Goal: Complete application form

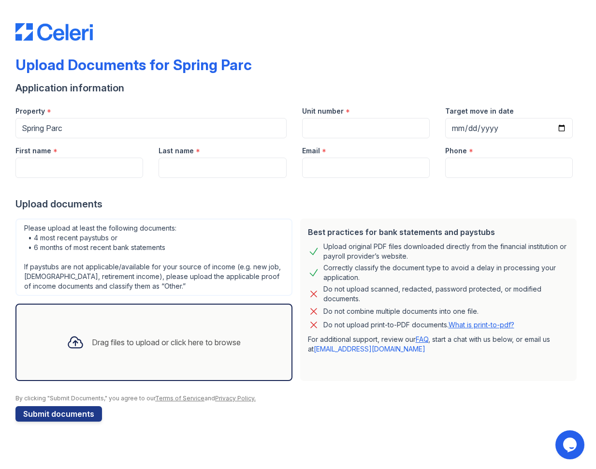
click at [153, 334] on div "Drag files to upload or click here to browse" at bounding box center [153, 342] width 189 height 33
click at [366, 131] on input "Unit number" at bounding box center [366, 128] width 128 height 20
type input "1821"
click at [535, 128] on input "Target move in date" at bounding box center [509, 128] width 128 height 20
click at [563, 128] on input "Target move in date" at bounding box center [509, 128] width 128 height 20
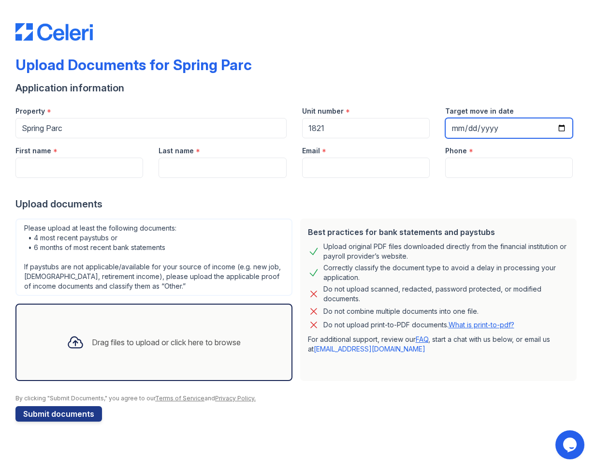
type input "[DATE]"
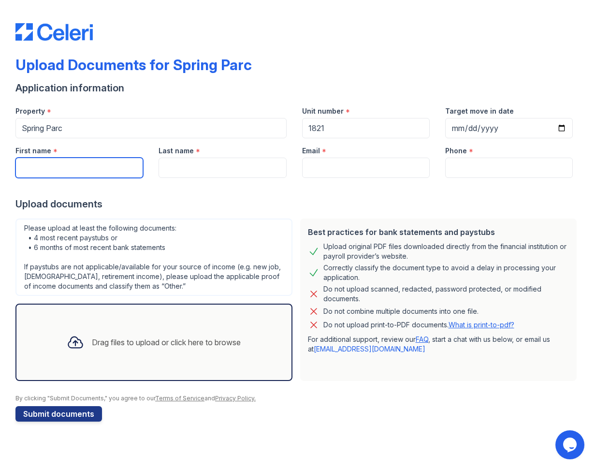
click at [100, 173] on input "First name" at bounding box center [79, 167] width 128 height 20
type input "[PERSON_NAME]"
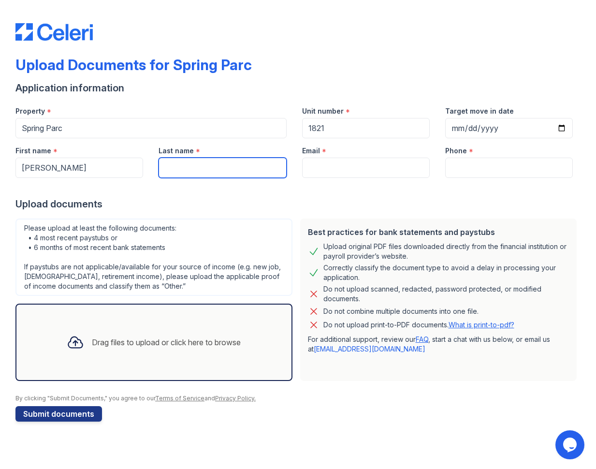
click at [183, 168] on input "Last name" at bounding box center [222, 167] width 128 height 20
type input "o"
type input "j"
type input "[PERSON_NAME]"
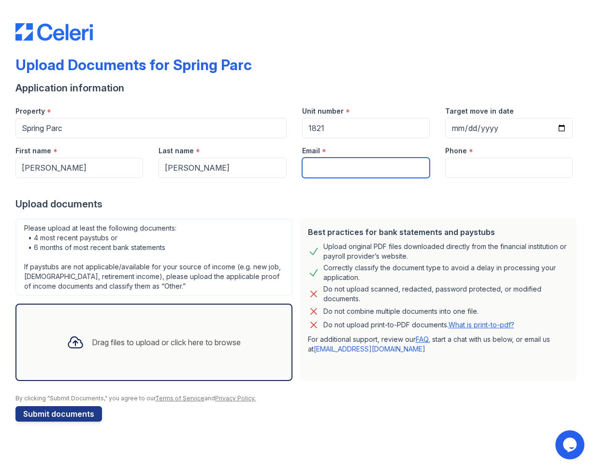
click at [365, 159] on input "Email" at bounding box center [366, 167] width 128 height 20
type input "[EMAIL_ADDRESS][DOMAIN_NAME]"
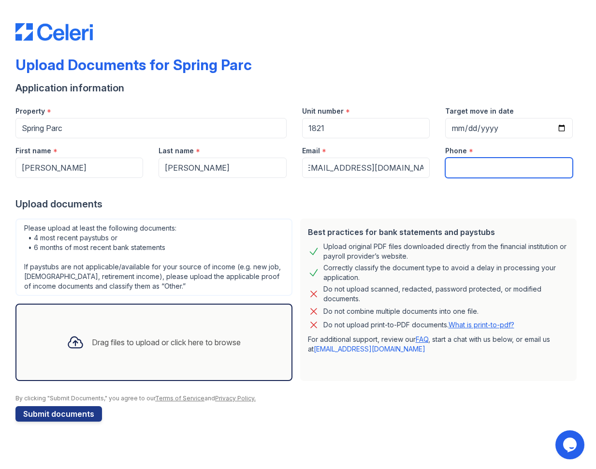
scroll to position [0, 0]
click at [493, 171] on input "Phone" at bounding box center [509, 167] width 128 height 20
type input "4172396664"
click at [143, 337] on div "Drag files to upload or click here to browse" at bounding box center [166, 342] width 149 height 12
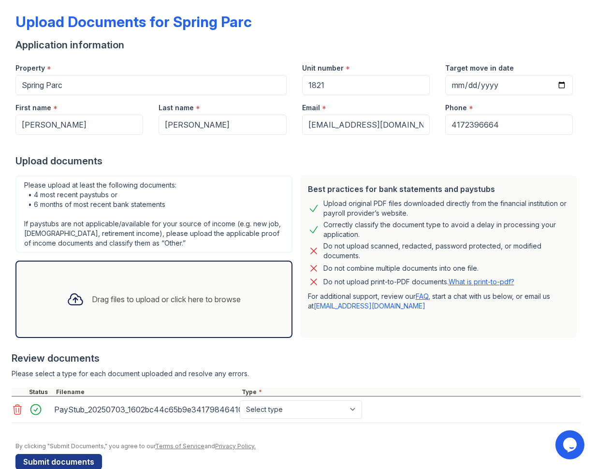
scroll to position [48, 0]
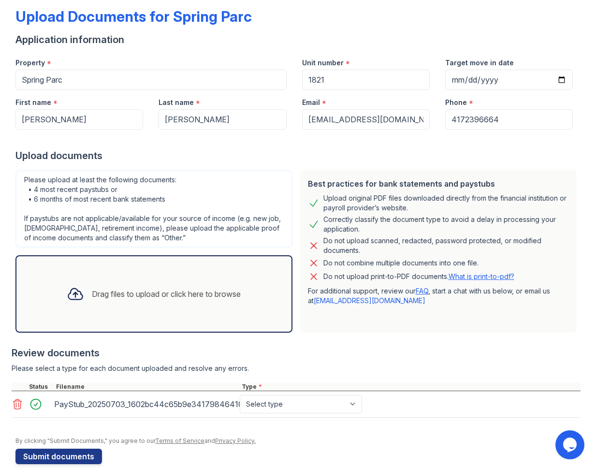
click at [61, 404] on div "PayStub_20250703_1602bc44c65b9e34179846410368fab80cf[1].pdf" at bounding box center [145, 403] width 182 height 15
click at [19, 404] on icon at bounding box center [18, 404] width 8 height 10
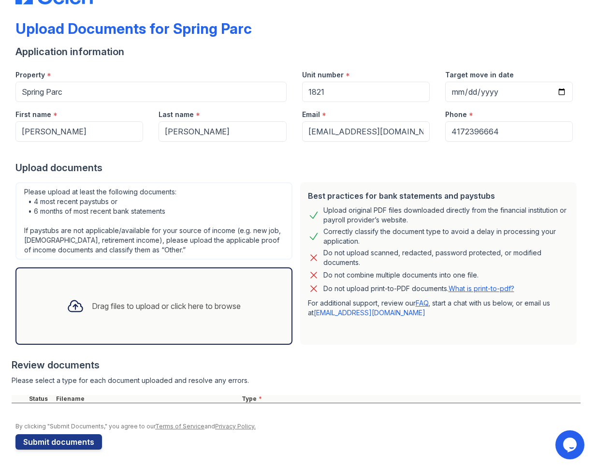
click at [132, 314] on div "Drag files to upload or click here to browse" at bounding box center [153, 305] width 189 height 33
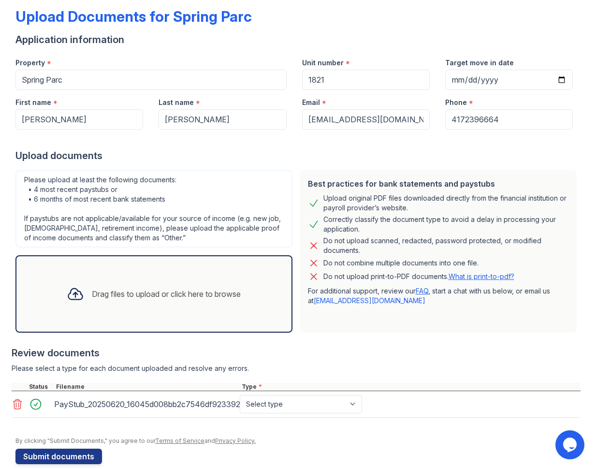
click at [16, 405] on icon at bounding box center [18, 404] width 8 height 10
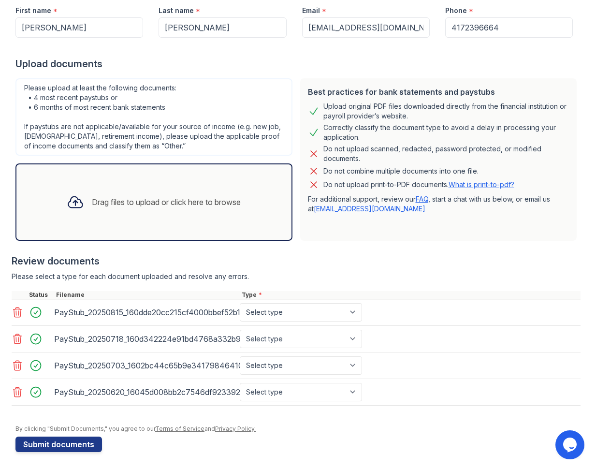
scroll to position [143, 0]
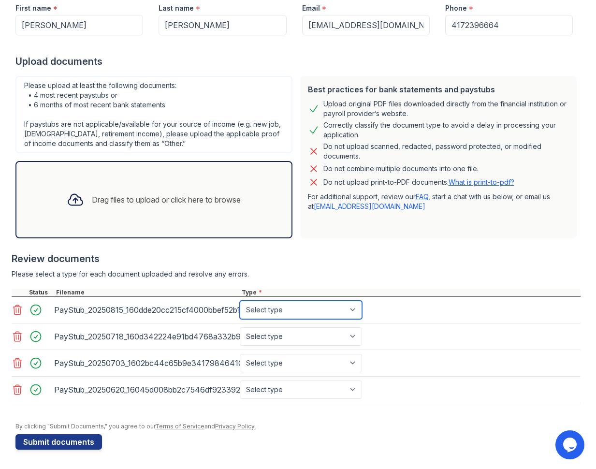
click at [324, 311] on select "Select type Paystub Bank Statement Offer Letter Tax Documents Benefit Award Let…" at bounding box center [301, 309] width 122 height 18
select select "paystub"
click at [240, 300] on select "Select type Paystub Bank Statement Offer Letter Tax Documents Benefit Award Let…" at bounding box center [301, 309] width 122 height 18
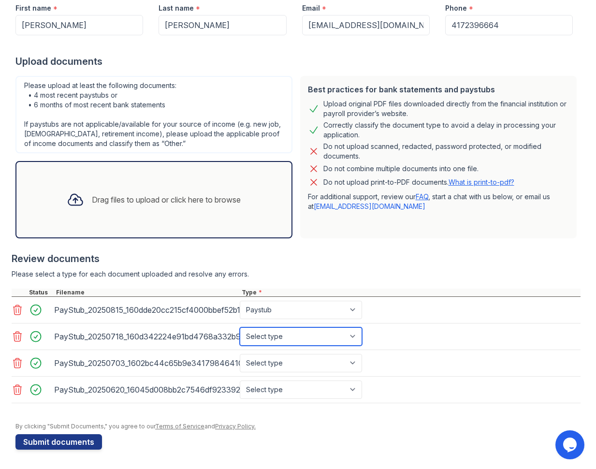
click at [313, 340] on select "Select type Paystub Bank Statement Offer Letter Tax Documents Benefit Award Let…" at bounding box center [301, 336] width 122 height 18
select select "paystub"
click at [240, 327] on select "Select type Paystub Bank Statement Offer Letter Tax Documents Benefit Award Let…" at bounding box center [301, 336] width 122 height 18
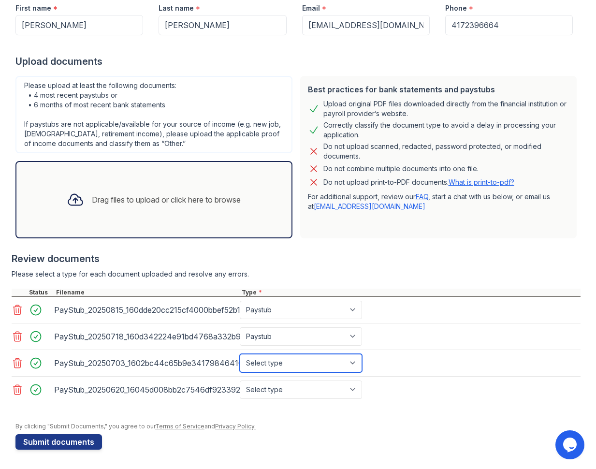
click at [295, 364] on select "Select type Paystub Bank Statement Offer Letter Tax Documents Benefit Award Let…" at bounding box center [301, 363] width 122 height 18
select select "paystub"
click at [240, 354] on select "Select type Paystub Bank Statement Offer Letter Tax Documents Benefit Award Let…" at bounding box center [301, 363] width 122 height 18
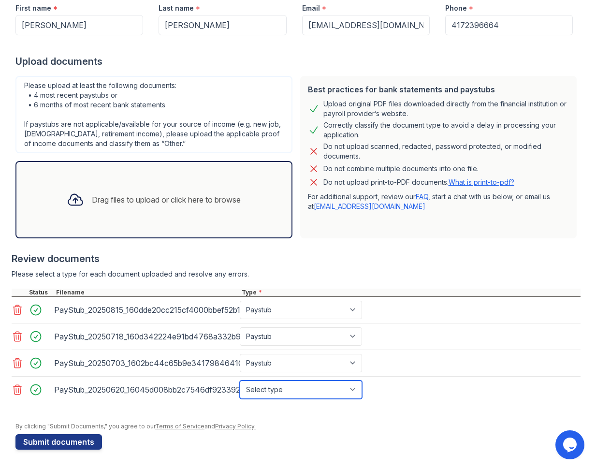
click at [283, 390] on select "Select type Paystub Bank Statement Offer Letter Tax Documents Benefit Award Let…" at bounding box center [301, 389] width 122 height 18
select select "paystub"
click at [240, 380] on select "Select type Paystub Bank Statement Offer Letter Tax Documents Benefit Award Let…" at bounding box center [301, 389] width 122 height 18
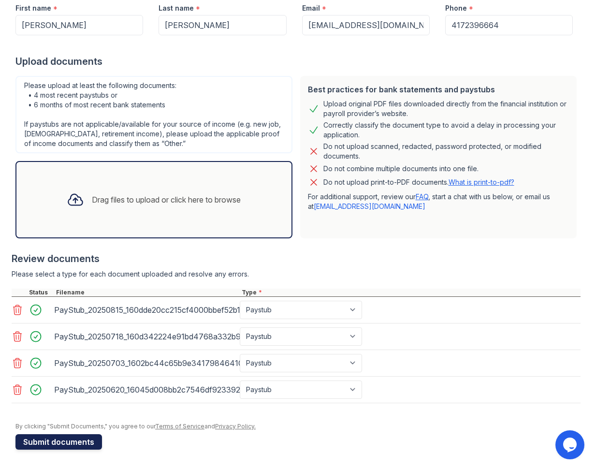
click at [56, 442] on button "Submit documents" at bounding box center [58, 441] width 86 height 15
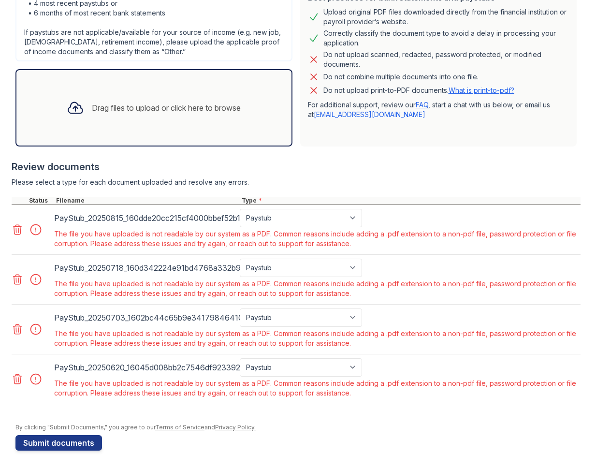
scroll to position [262, 0]
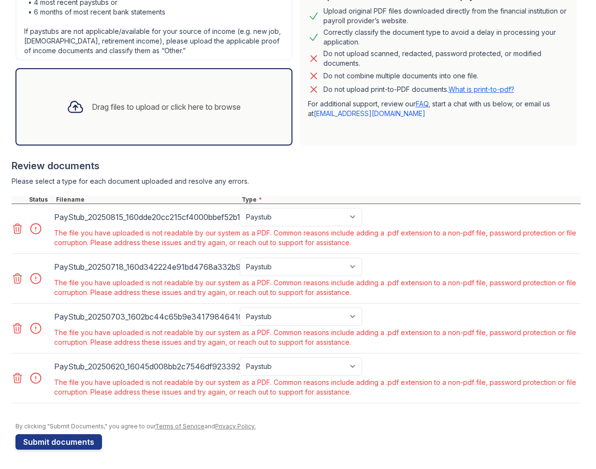
click at [17, 230] on icon at bounding box center [18, 229] width 12 height 12
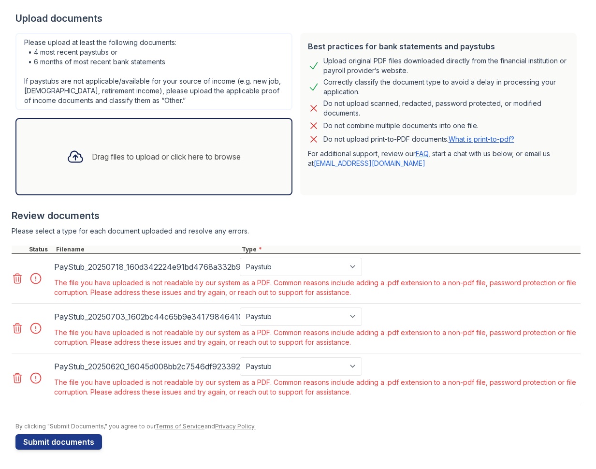
click at [16, 277] on icon at bounding box center [18, 278] width 8 height 10
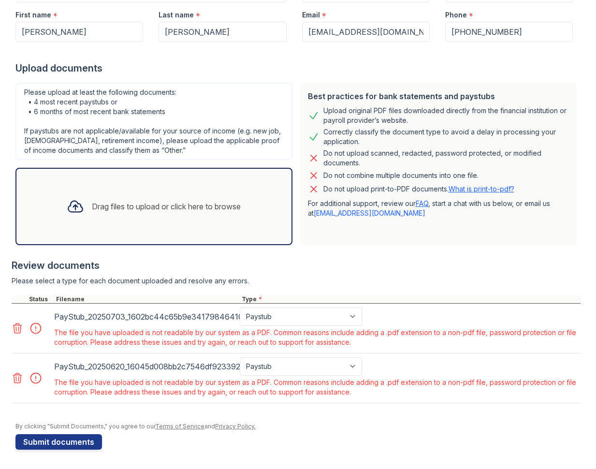
drag, startPoint x: 20, startPoint y: 326, endPoint x: 19, endPoint y: 331, distance: 5.4
click at [20, 327] on icon at bounding box center [18, 328] width 12 height 12
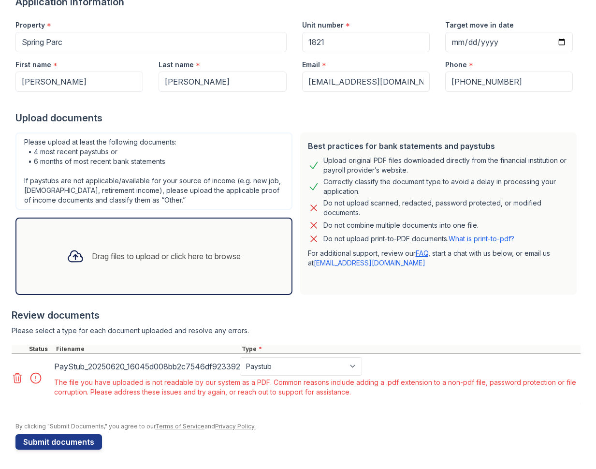
click at [14, 377] on icon at bounding box center [18, 378] width 12 height 12
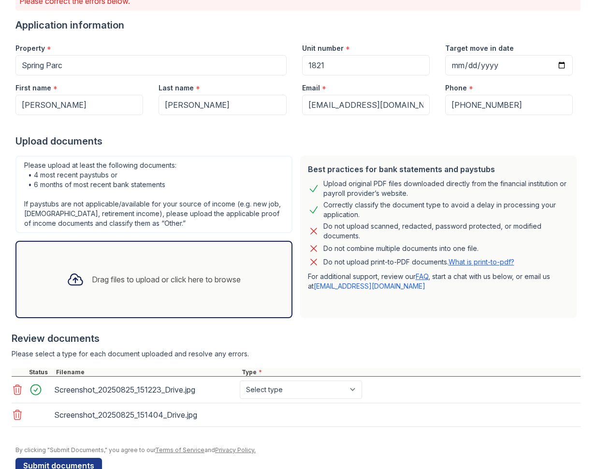
scroll to position [113, 0]
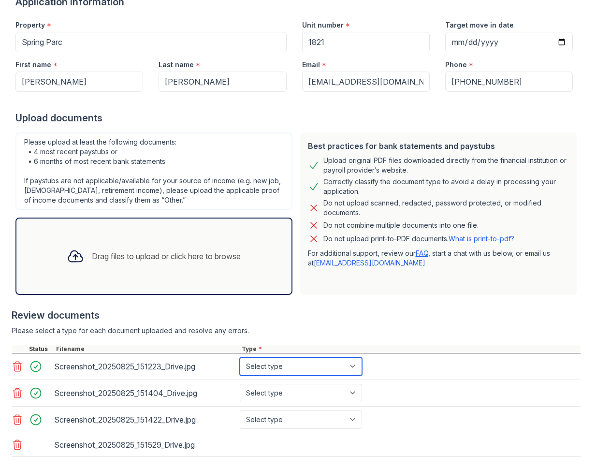
click at [270, 364] on select "Select type Paystub Bank Statement Offer Letter Tax Documents Benefit Award Let…" at bounding box center [301, 366] width 122 height 18
select select "paystub"
click at [240, 357] on select "Select type Paystub Bank Statement Offer Letter Tax Documents Benefit Award Let…" at bounding box center [301, 366] width 122 height 18
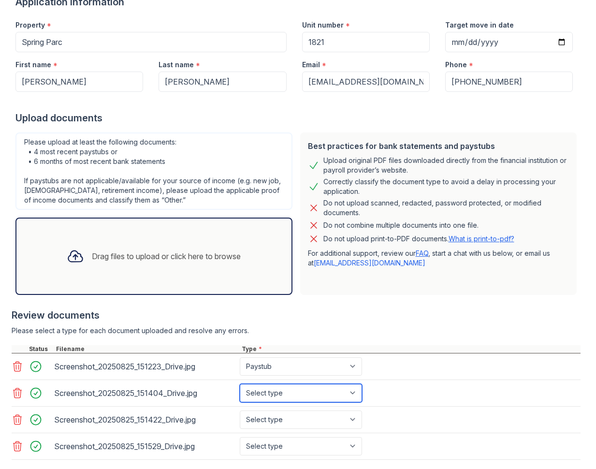
click at [289, 399] on select "Select type Paystub Bank Statement Offer Letter Tax Documents Benefit Award Let…" at bounding box center [301, 393] width 122 height 18
click at [240, 384] on select "Select type Paystub Bank Statement Offer Letter Tax Documents Benefit Award Let…" at bounding box center [301, 393] width 122 height 18
drag, startPoint x: 280, startPoint y: 393, endPoint x: 282, endPoint y: 384, distance: 9.3
click at [281, 390] on select "Select type Paystub Bank Statement Offer Letter Tax Documents Benefit Award Let…" at bounding box center [301, 393] width 122 height 18
select select "paystub"
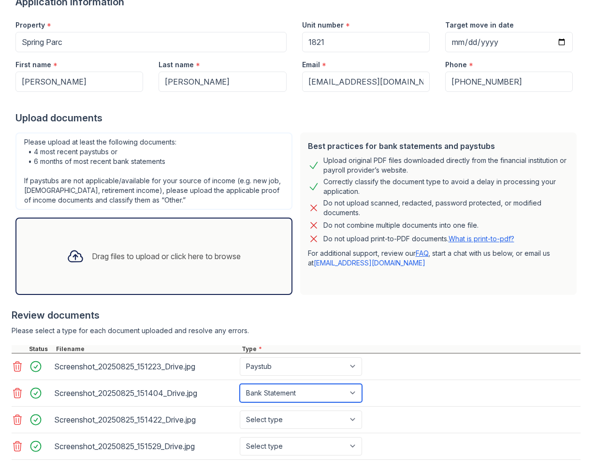
click at [240, 384] on select "Select type Paystub Bank Statement Offer Letter Tax Documents Benefit Award Let…" at bounding box center [301, 393] width 122 height 18
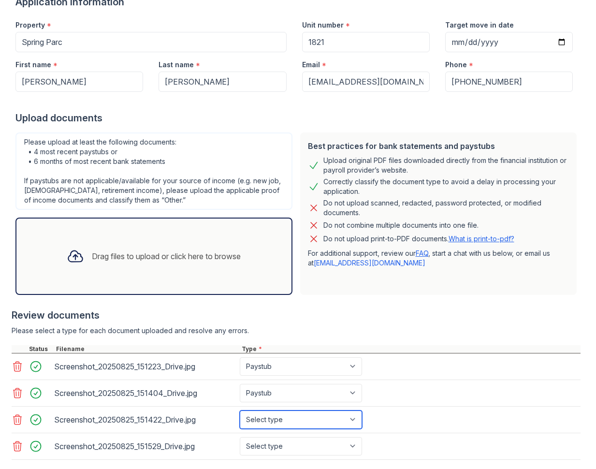
click at [293, 413] on select "Select type Paystub Bank Statement Offer Letter Tax Documents Benefit Award Let…" at bounding box center [301, 419] width 122 height 18
select select "paystub"
click at [240, 410] on select "Select type Paystub Bank Statement Offer Letter Tax Documents Benefit Award Let…" at bounding box center [301, 419] width 122 height 18
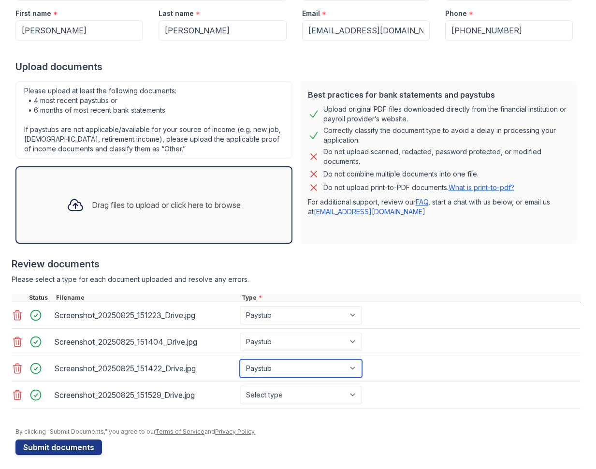
scroll to position [170, 0]
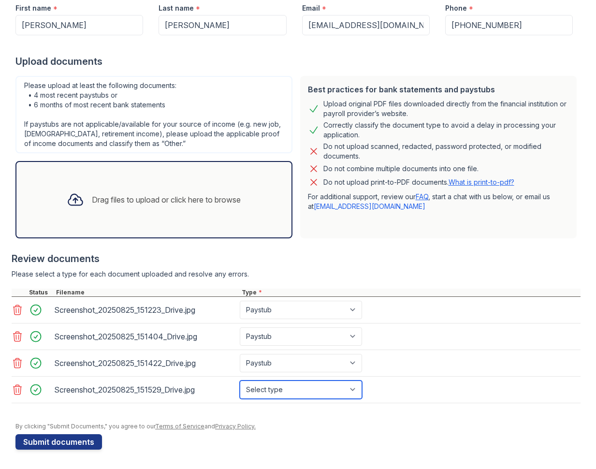
click at [294, 388] on select "Select type Paystub Bank Statement Offer Letter Tax Documents Benefit Award Let…" at bounding box center [301, 389] width 122 height 18
select select "paystub"
click at [240, 380] on select "Select type Paystub Bank Statement Offer Letter Tax Documents Benefit Award Let…" at bounding box center [301, 389] width 122 height 18
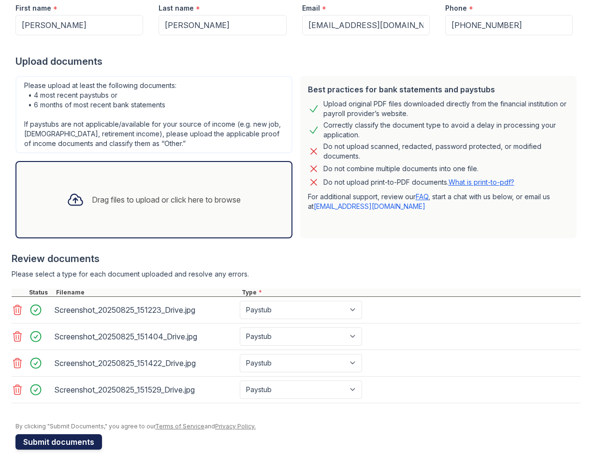
click at [76, 440] on button "Submit documents" at bounding box center [58, 441] width 86 height 15
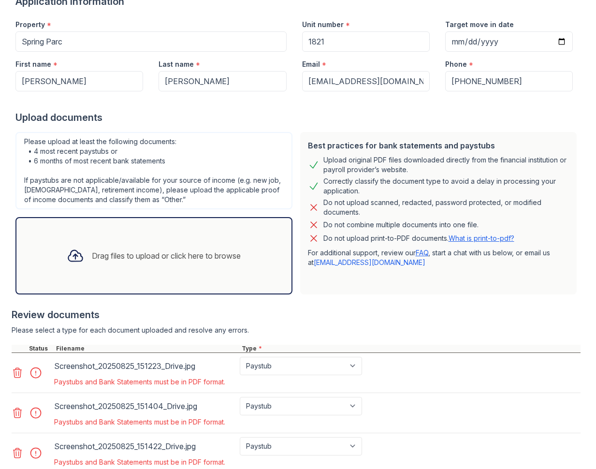
scroll to position [79, 0]
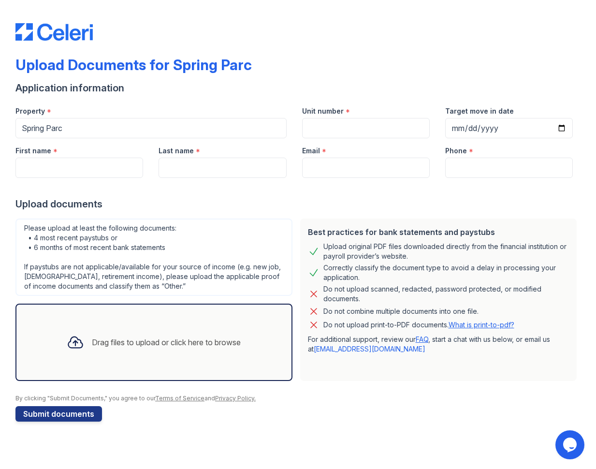
click at [343, 140] on div "Email *" at bounding box center [366, 147] width 128 height 19
click at [329, 131] on input "Unit number" at bounding box center [366, 128] width 128 height 20
type input "1821"
click at [561, 128] on input "Target move in date" at bounding box center [509, 128] width 128 height 20
type input "[DATE]"
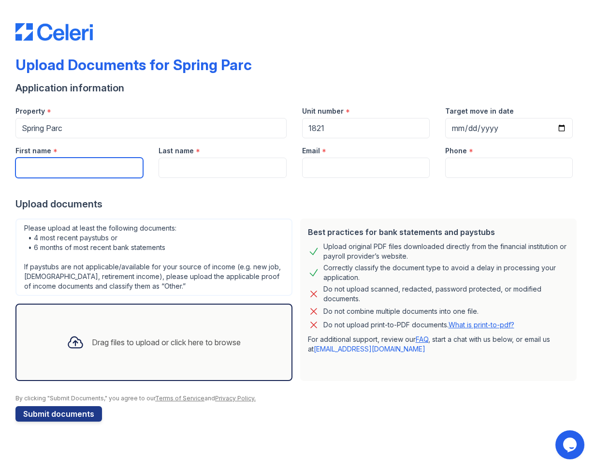
click at [79, 171] on input "First name" at bounding box center [79, 167] width 128 height 20
type input "[PERSON_NAME]"
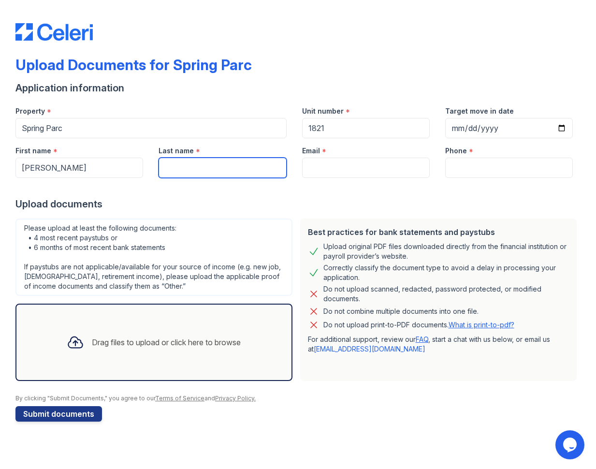
click at [180, 166] on input "Last name" at bounding box center [222, 167] width 128 height 20
type input "[PERSON_NAME]"
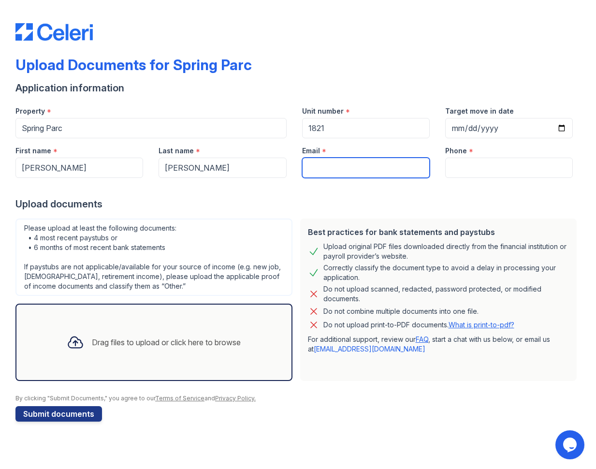
click at [334, 167] on input "Email" at bounding box center [366, 167] width 128 height 20
type input "[EMAIL_ADDRESS][DOMAIN_NAME]"
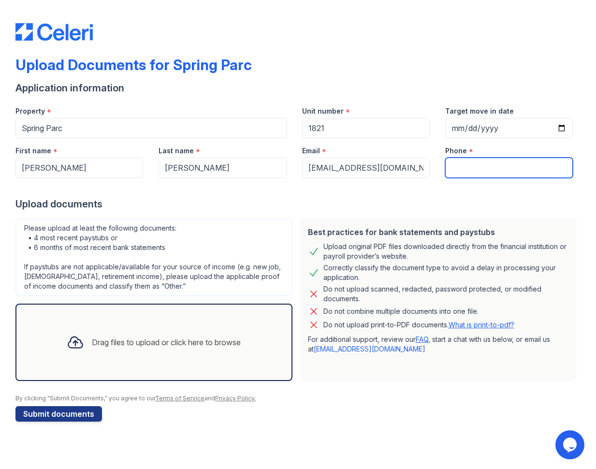
click at [478, 169] on input "Phone" at bounding box center [509, 167] width 128 height 20
type input "4172396664"
click at [152, 340] on div "Drag files to upload or click here to browse" at bounding box center [166, 342] width 149 height 12
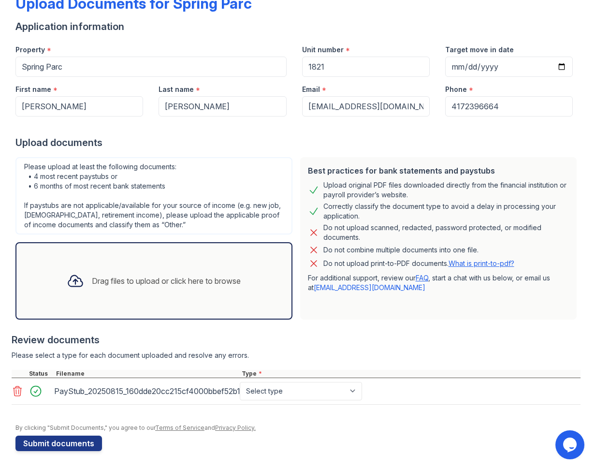
scroll to position [63, 0]
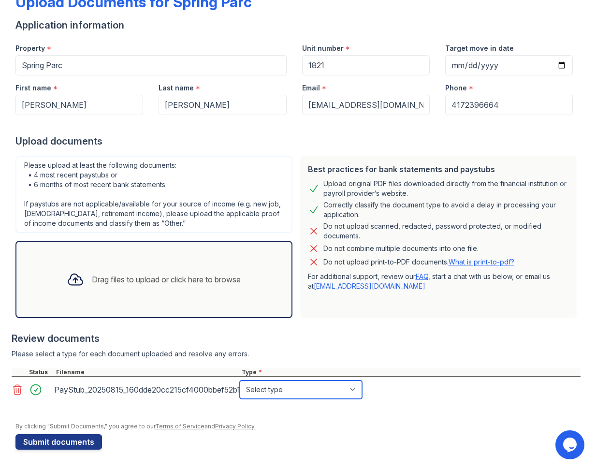
click at [294, 389] on select "Select type Paystub Bank Statement Offer Letter Tax Documents Benefit Award Let…" at bounding box center [301, 389] width 122 height 18
select select "paystub"
click at [240, 380] on select "Select type Paystub Bank Statement Offer Letter Tax Documents Benefit Award Let…" at bounding box center [301, 389] width 122 height 18
click at [226, 291] on div "Drag files to upload or click here to browse" at bounding box center [153, 279] width 189 height 33
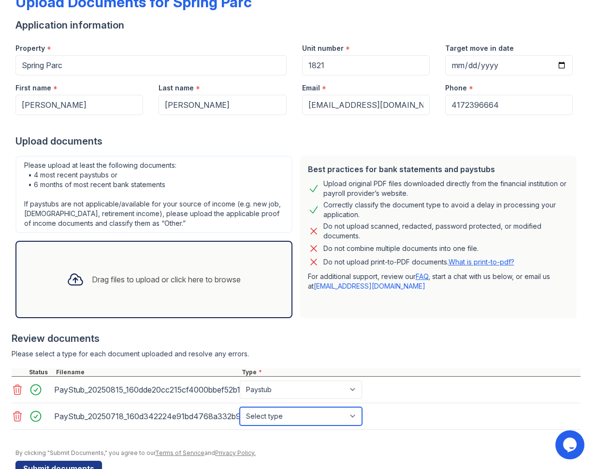
click at [312, 418] on select "Select type Paystub Bank Statement Offer Letter Tax Documents Benefit Award Let…" at bounding box center [301, 416] width 122 height 18
select select "paystub"
click at [240, 407] on select "Select type Paystub Bank Statement Offer Letter Tax Documents Benefit Award Let…" at bounding box center [301, 416] width 122 height 18
click at [178, 291] on div "Drag files to upload or click here to browse" at bounding box center [153, 279] width 189 height 33
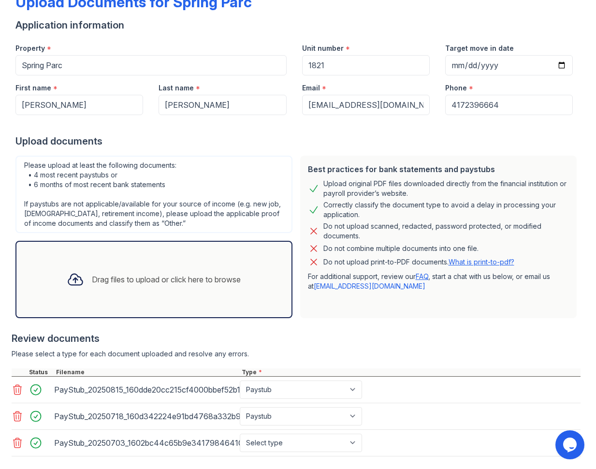
click at [123, 306] on div "Drag files to upload or click here to browse" at bounding box center [153, 279] width 277 height 77
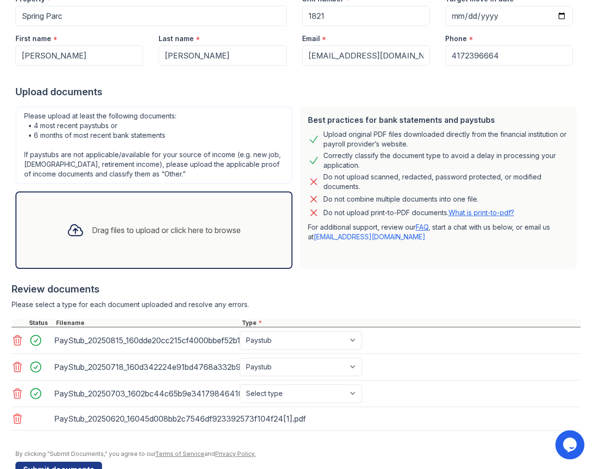
scroll to position [140, 0]
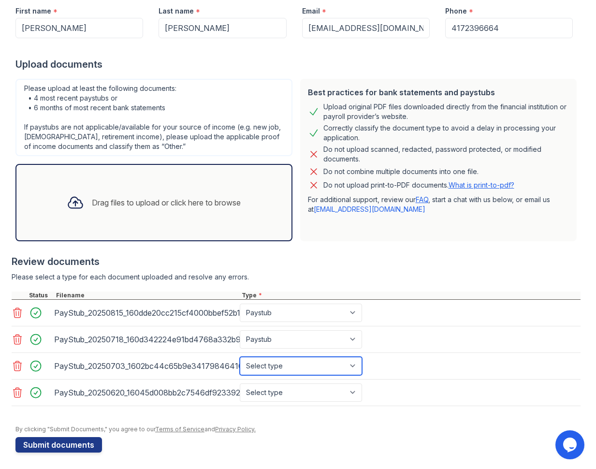
click at [282, 367] on select "Select type Paystub Bank Statement Offer Letter Tax Documents Benefit Award Let…" at bounding box center [301, 366] width 122 height 18
select select "paystub"
click at [240, 357] on select "Select type Paystub Bank Statement Offer Letter Tax Documents Benefit Award Let…" at bounding box center [301, 366] width 122 height 18
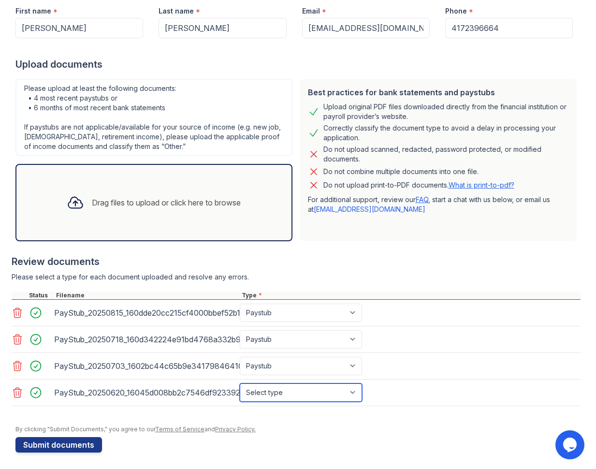
click at [292, 387] on select "Select type Paystub Bank Statement Offer Letter Tax Documents Benefit Award Let…" at bounding box center [301, 392] width 122 height 18
select select "paystub"
click at [240, 383] on select "Select type Paystub Bank Statement Offer Letter Tax Documents Benefit Award Let…" at bounding box center [301, 392] width 122 height 18
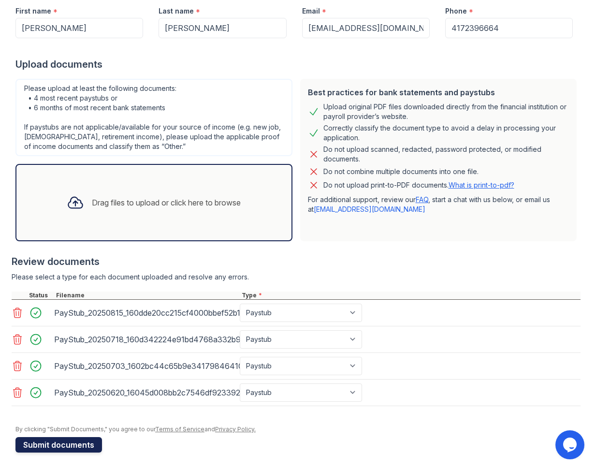
click at [59, 443] on button "Submit documents" at bounding box center [58, 444] width 86 height 15
